Goal: Navigation & Orientation: Go to known website

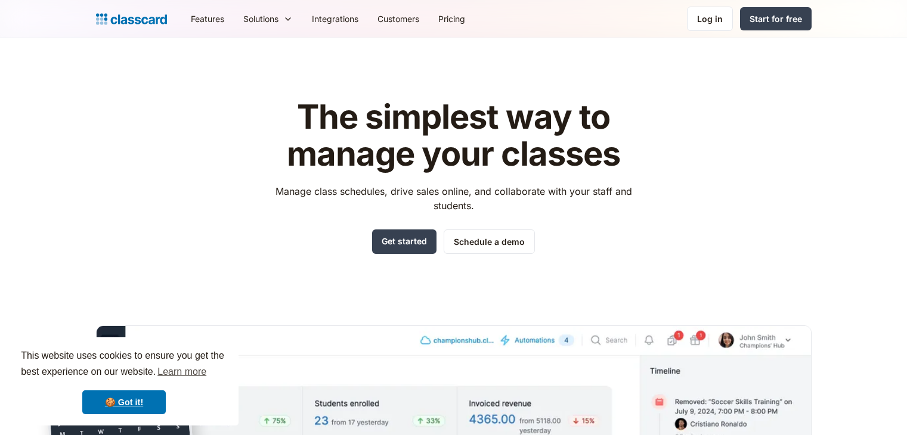
click at [711, 15] on div "Log in" at bounding box center [710, 19] width 26 height 13
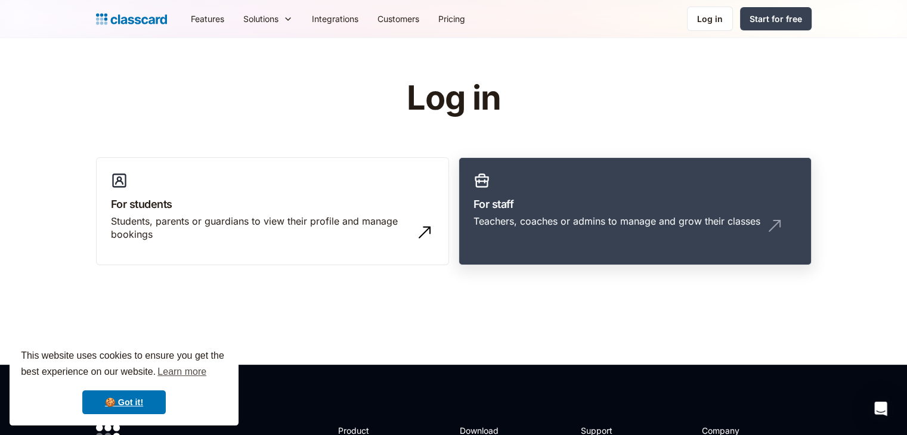
click at [751, 234] on div "Teachers, coaches or admins to manage and grow their classes" at bounding box center [634, 226] width 323 height 23
